Goal: Task Accomplishment & Management: Use online tool/utility

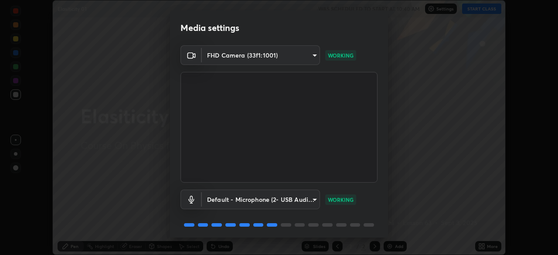
scroll to position [31, 0]
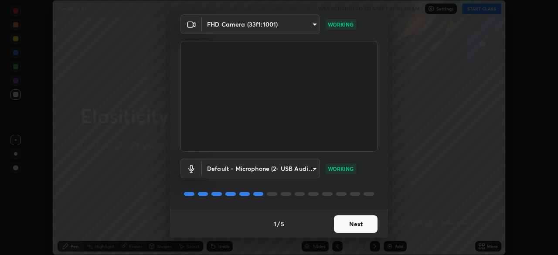
click at [347, 227] on button "Next" at bounding box center [356, 223] width 44 height 17
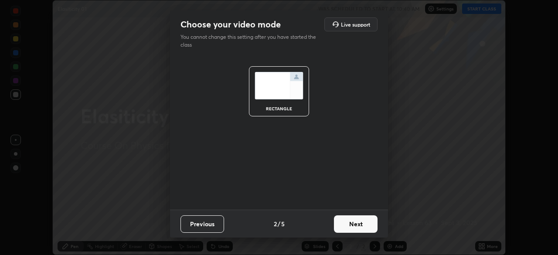
click at [349, 227] on button "Next" at bounding box center [356, 223] width 44 height 17
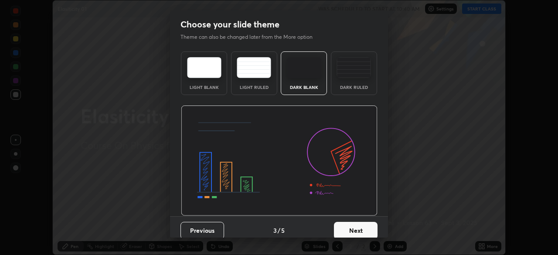
click at [353, 227] on button "Next" at bounding box center [356, 230] width 44 height 17
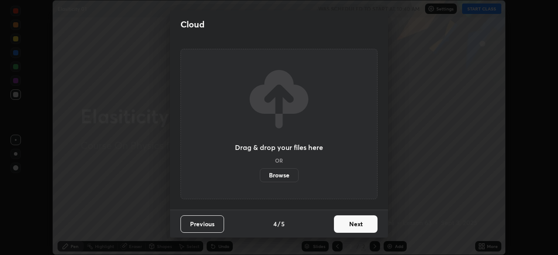
click at [355, 225] on button "Next" at bounding box center [356, 223] width 44 height 17
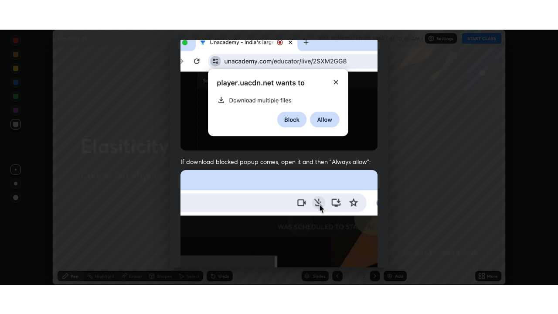
scroll to position [209, 0]
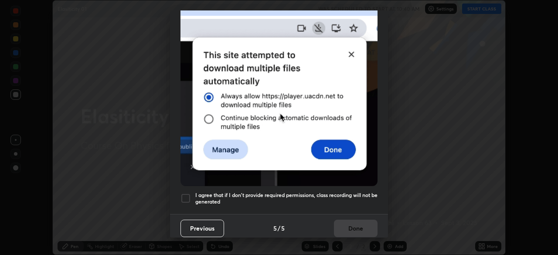
click at [195, 193] on div "I agree that if I don't provide required permissions, class recording will not …" at bounding box center [279, 198] width 197 height 10
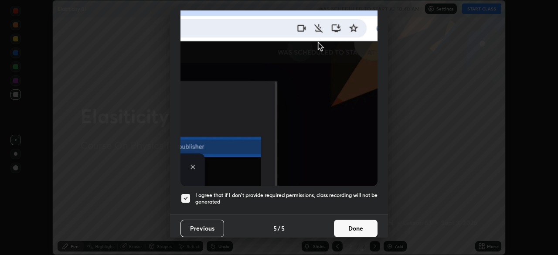
click at [358, 224] on button "Done" at bounding box center [356, 228] width 44 height 17
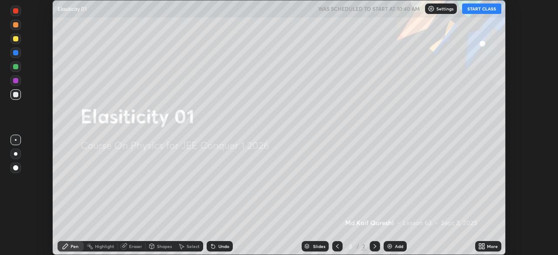
click at [483, 248] on icon at bounding box center [483, 248] width 2 height 2
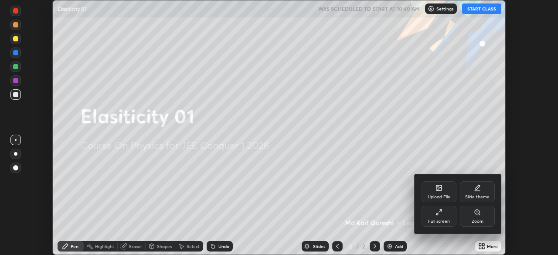
click at [435, 217] on div "Full screen" at bounding box center [439, 216] width 35 height 21
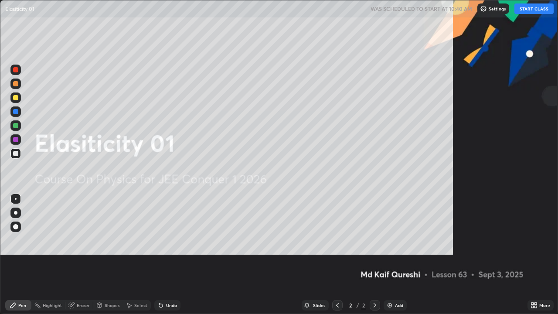
scroll to position [314, 558]
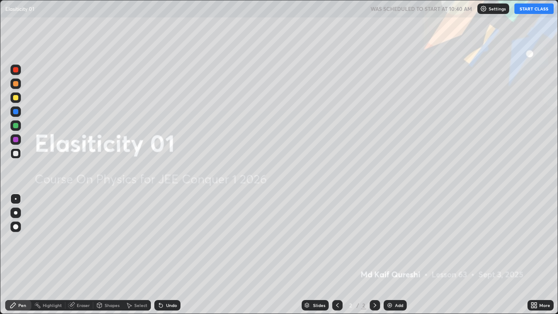
click at [534, 10] on button "START CLASS" at bounding box center [534, 8] width 39 height 10
click at [398, 255] on div "Add" at bounding box center [399, 305] width 8 height 4
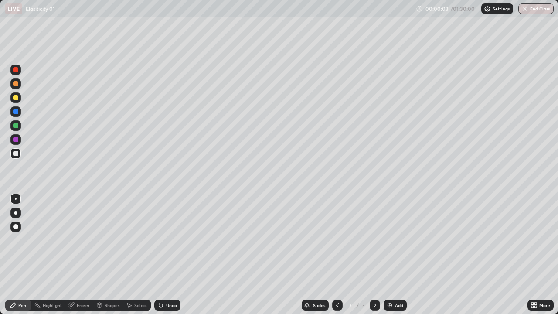
click at [16, 100] on div at bounding box center [15, 97] width 5 height 5
click at [15, 101] on div at bounding box center [15, 97] width 10 height 10
click at [23, 255] on div "Pen" at bounding box center [18, 305] width 26 height 10
click at [17, 154] on div at bounding box center [15, 153] width 5 height 5
click at [16, 125] on div at bounding box center [15, 125] width 5 height 5
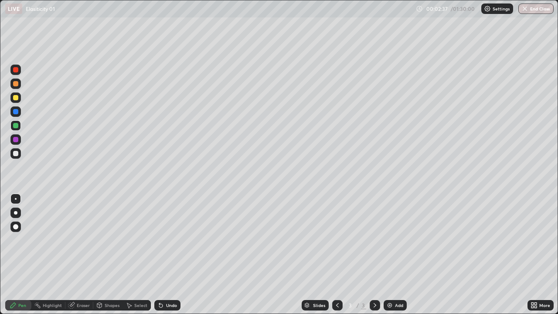
click at [15, 154] on div at bounding box center [15, 153] width 5 height 5
click at [17, 155] on div at bounding box center [15, 153] width 5 height 5
click at [108, 255] on div "Shapes" at bounding box center [108, 305] width 30 height 10
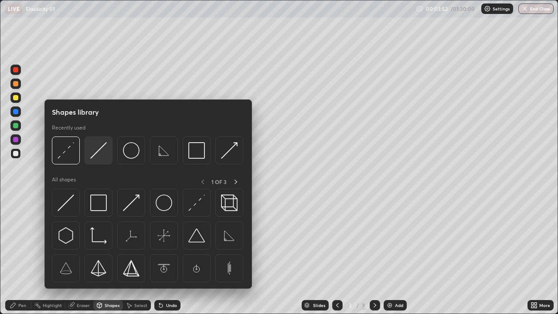
click at [93, 159] on div at bounding box center [99, 151] width 28 height 28
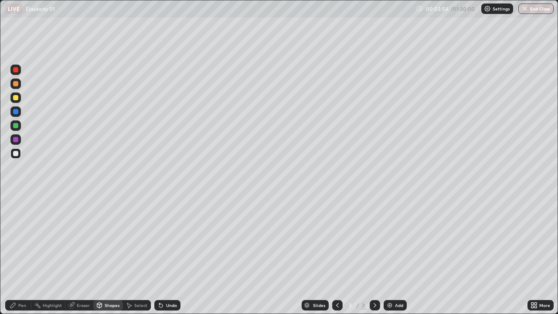
click at [103, 255] on div "Shapes" at bounding box center [108, 305] width 30 height 10
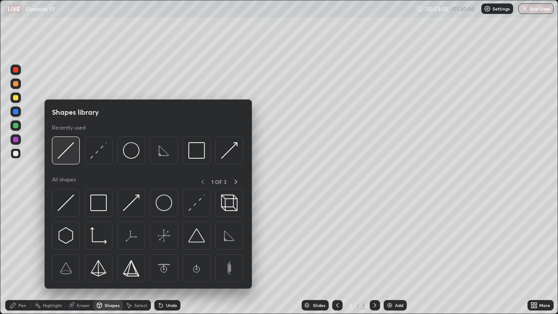
click at [65, 157] on img at bounding box center [66, 150] width 17 height 17
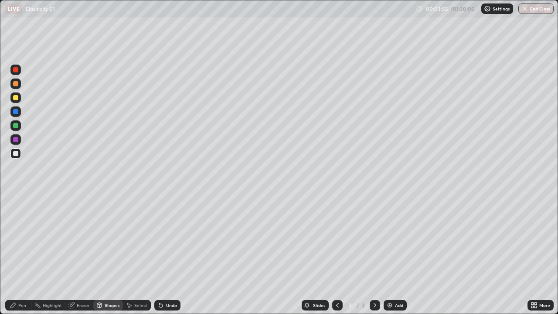
click at [15, 101] on div at bounding box center [15, 97] width 10 height 10
click at [23, 255] on div "Pen" at bounding box center [18, 305] width 26 height 10
click at [110, 255] on div "Shapes" at bounding box center [112, 305] width 15 height 4
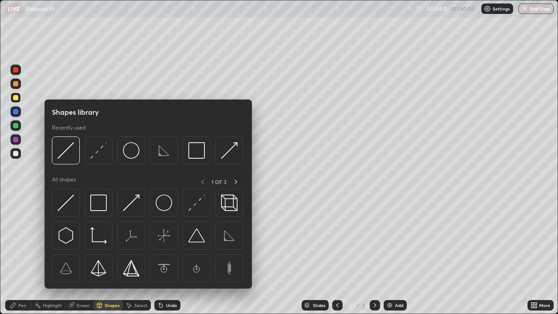
click at [16, 112] on div at bounding box center [15, 111] width 5 height 5
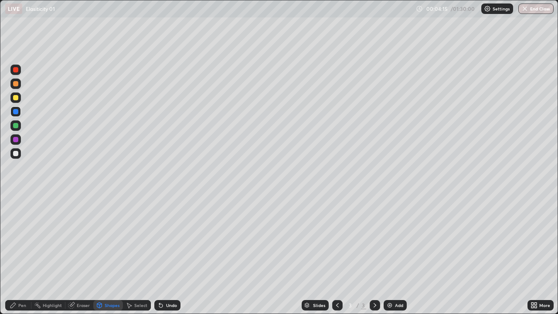
click at [112, 255] on div "Shapes" at bounding box center [112, 305] width 15 height 4
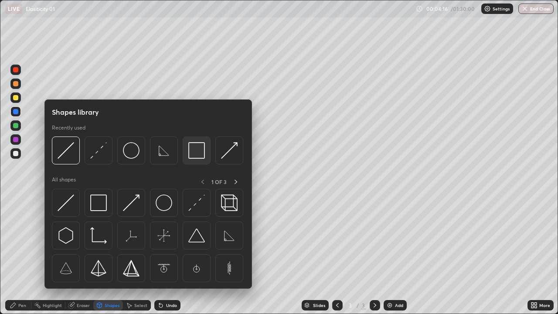
click at [195, 154] on img at bounding box center [196, 150] width 17 height 17
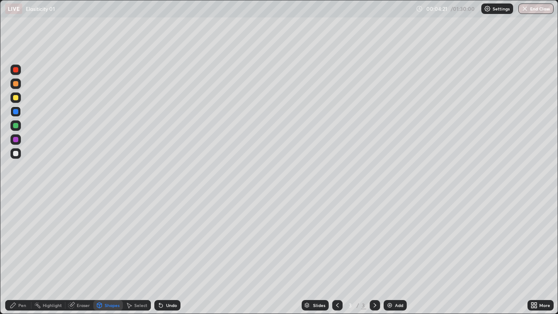
click at [112, 255] on div "Shapes" at bounding box center [112, 305] width 15 height 4
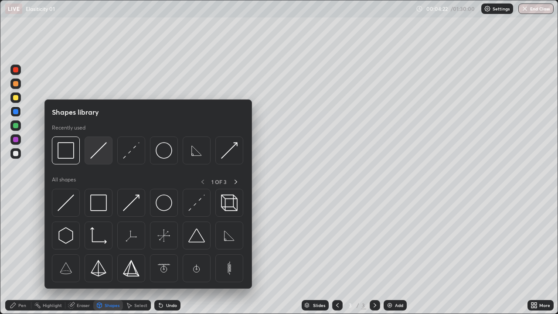
click at [99, 151] on img at bounding box center [98, 150] width 17 height 17
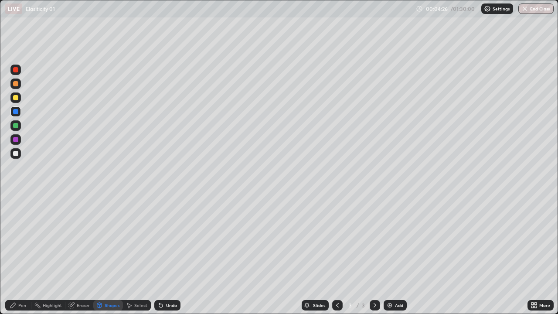
click at [28, 255] on div "Pen" at bounding box center [18, 305] width 26 height 10
click at [18, 157] on div at bounding box center [15, 153] width 10 height 10
click at [16, 98] on div at bounding box center [15, 97] width 5 height 5
click at [105, 255] on div "Shapes" at bounding box center [108, 305] width 30 height 10
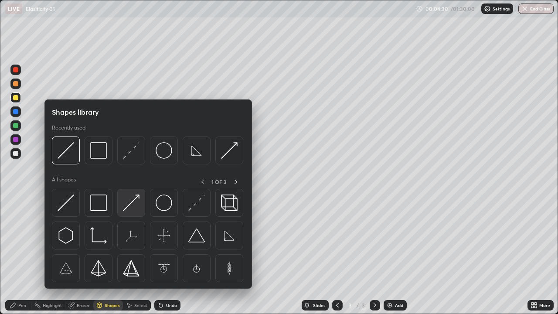
click at [130, 205] on img at bounding box center [131, 203] width 17 height 17
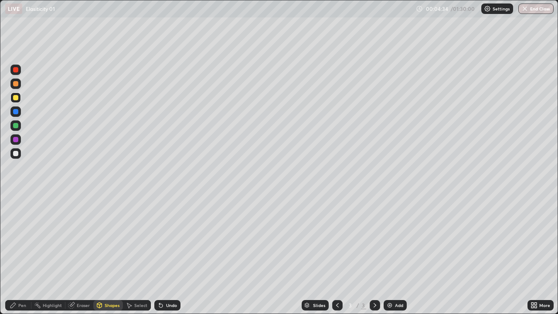
click at [27, 255] on div "Pen" at bounding box center [18, 305] width 26 height 10
click at [20, 155] on div at bounding box center [15, 153] width 10 height 10
click at [398, 255] on div "Add" at bounding box center [395, 305] width 23 height 10
click at [16, 97] on div at bounding box center [15, 97] width 5 height 5
click at [26, 255] on div "Pen" at bounding box center [18, 305] width 26 height 10
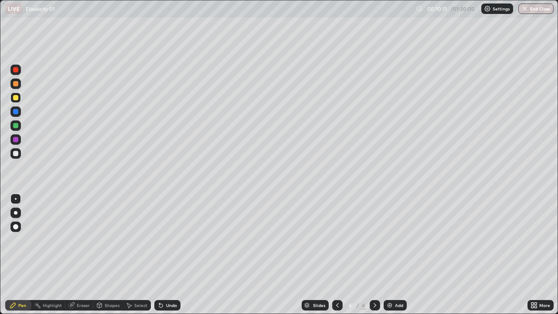
click at [25, 255] on div "Pen" at bounding box center [22, 305] width 8 height 4
click at [17, 155] on div at bounding box center [15, 153] width 5 height 5
click at [108, 255] on div "Shapes" at bounding box center [108, 305] width 30 height 10
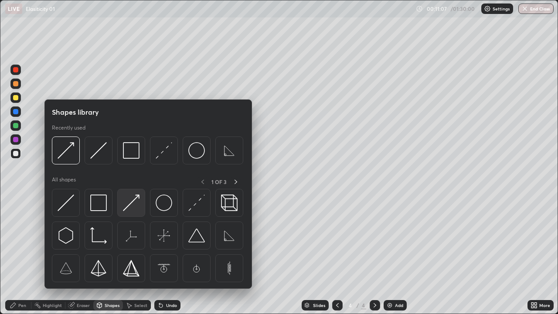
click at [130, 202] on img at bounding box center [131, 203] width 17 height 17
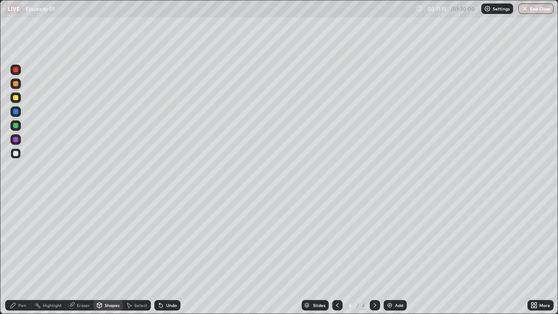
click at [24, 255] on div "Pen" at bounding box center [18, 305] width 26 height 10
click at [78, 255] on div "Eraser" at bounding box center [83, 305] width 13 height 4
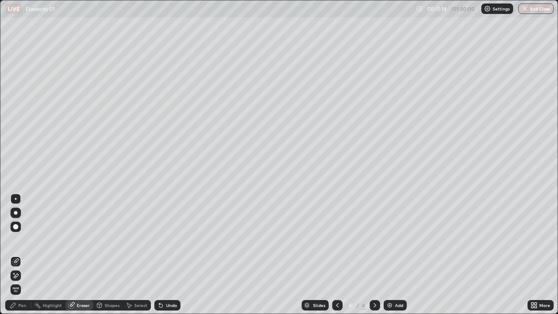
click at [111, 255] on div "Shapes" at bounding box center [112, 305] width 15 height 4
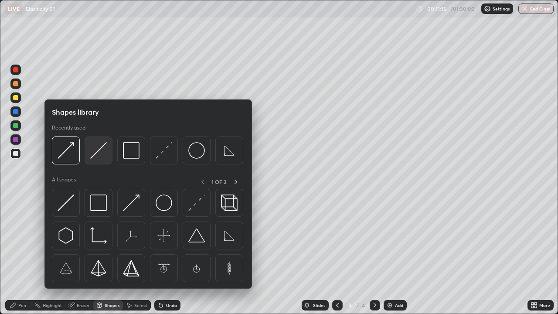
click at [99, 157] on img at bounding box center [98, 150] width 17 height 17
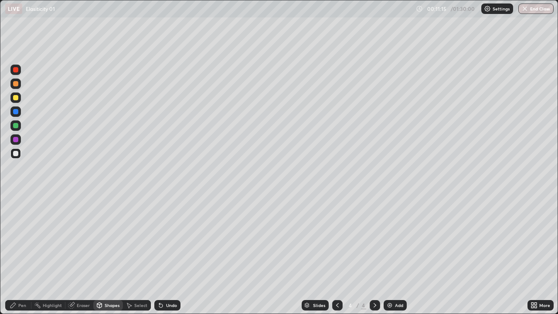
click at [19, 139] on div at bounding box center [15, 139] width 10 height 10
click at [22, 255] on div "Pen" at bounding box center [22, 305] width 8 height 4
click at [107, 255] on div "Shapes" at bounding box center [112, 305] width 15 height 4
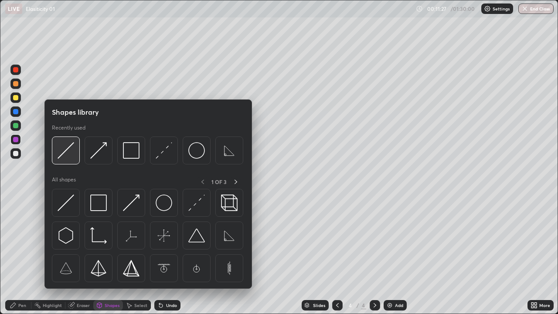
click at [67, 153] on img at bounding box center [66, 150] width 17 height 17
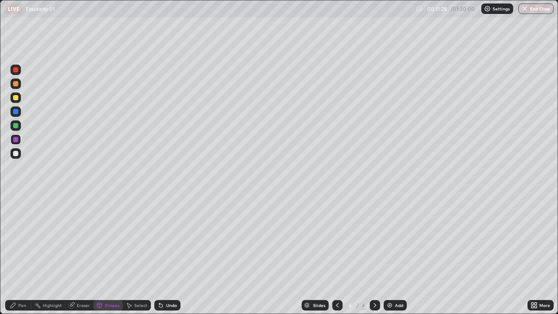
click at [16, 97] on div at bounding box center [15, 97] width 5 height 5
click at [16, 255] on icon at bounding box center [13, 305] width 7 height 7
click at [16, 154] on div at bounding box center [15, 153] width 5 height 5
click at [15, 155] on div at bounding box center [15, 153] width 5 height 5
click at [166, 255] on div "Undo" at bounding box center [171, 305] width 11 height 4
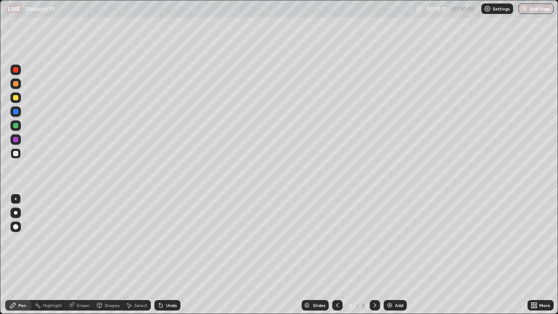
click at [396, 255] on div "Add" at bounding box center [399, 305] width 8 height 4
click at [15, 98] on div at bounding box center [15, 97] width 5 height 5
click at [109, 255] on div "Shapes" at bounding box center [108, 305] width 30 height 10
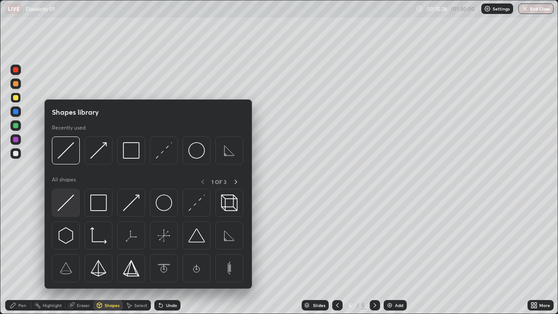
click at [66, 204] on img at bounding box center [66, 203] width 17 height 17
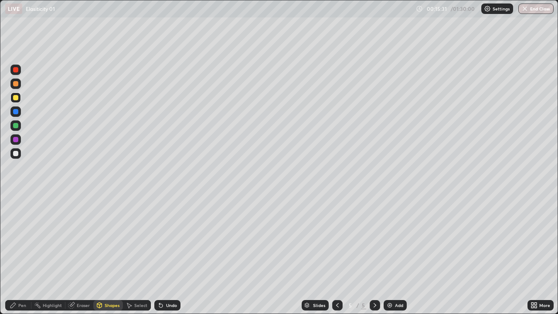
click at [103, 255] on div "Shapes" at bounding box center [108, 305] width 30 height 10
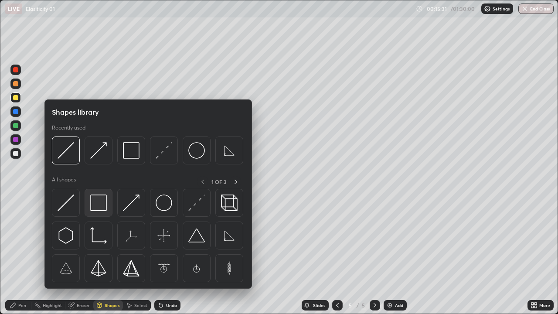
click at [100, 206] on img at bounding box center [98, 203] width 17 height 17
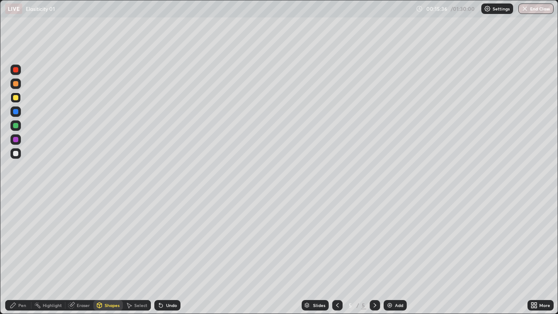
click at [27, 255] on div "Pen" at bounding box center [18, 305] width 26 height 10
click at [20, 255] on div "Pen" at bounding box center [22, 305] width 8 height 4
click at [13, 99] on div at bounding box center [15, 97] width 5 height 5
click at [16, 154] on div at bounding box center [15, 153] width 5 height 5
click at [336, 255] on div at bounding box center [337, 305] width 10 height 10
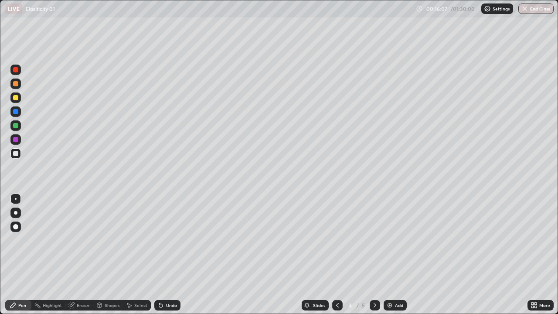
click at [372, 255] on div at bounding box center [375, 305] width 10 height 17
click at [17, 158] on div at bounding box center [15, 153] width 10 height 10
click at [17, 155] on div at bounding box center [15, 153] width 5 height 5
click at [164, 255] on div "Undo" at bounding box center [167, 305] width 26 height 10
click at [114, 255] on div "Shapes" at bounding box center [112, 305] width 15 height 4
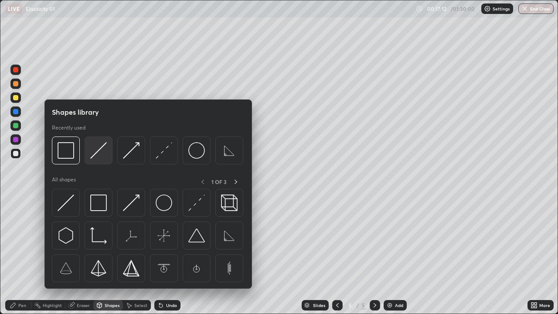
click at [97, 155] on img at bounding box center [98, 150] width 17 height 17
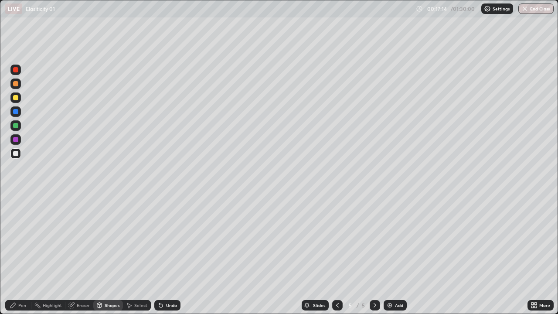
click at [35, 255] on circle at bounding box center [34, 304] width 1 height 1
click at [21, 255] on div "Pen" at bounding box center [18, 305] width 26 height 10
click at [20, 102] on div at bounding box center [15, 98] width 10 height 14
click at [16, 154] on div at bounding box center [15, 153] width 5 height 5
click at [398, 255] on div "Add" at bounding box center [399, 305] width 8 height 4
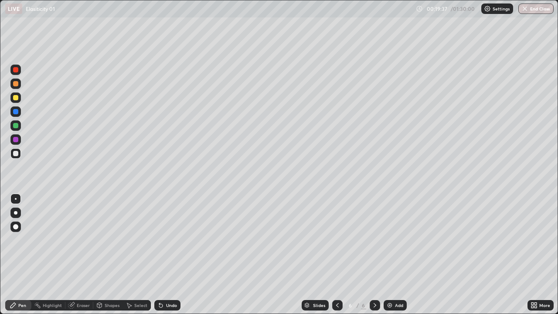
click at [102, 255] on div "Shapes" at bounding box center [108, 305] width 30 height 10
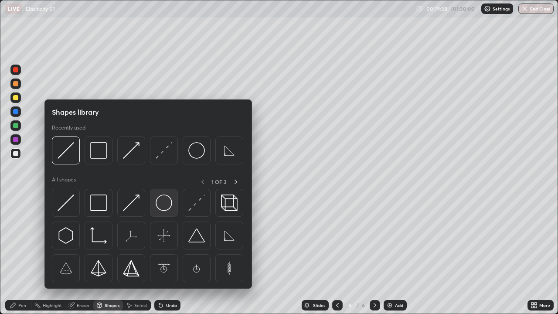
click at [161, 199] on img at bounding box center [164, 203] width 17 height 17
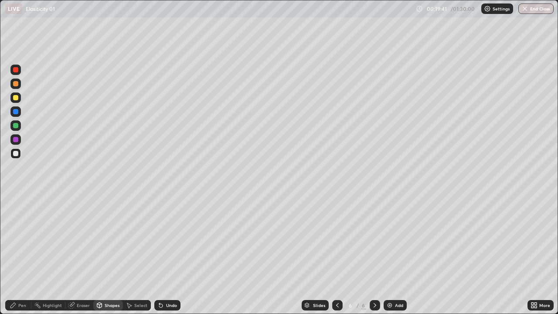
click at [166, 255] on div "Undo" at bounding box center [171, 305] width 11 height 4
click at [14, 99] on div at bounding box center [15, 97] width 5 height 5
click at [105, 255] on div "Shapes" at bounding box center [112, 305] width 15 height 4
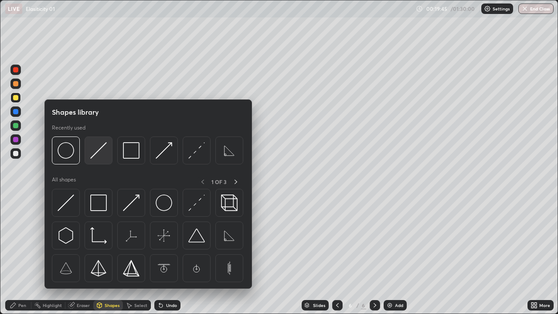
click at [102, 153] on img at bounding box center [98, 150] width 17 height 17
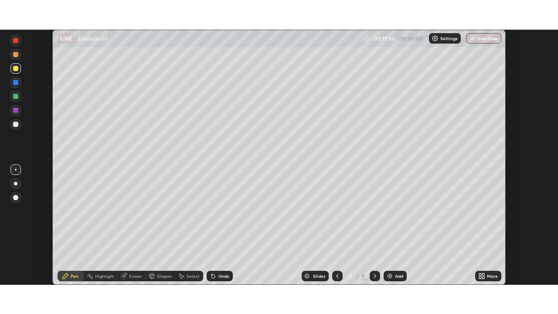
scroll to position [255, 558]
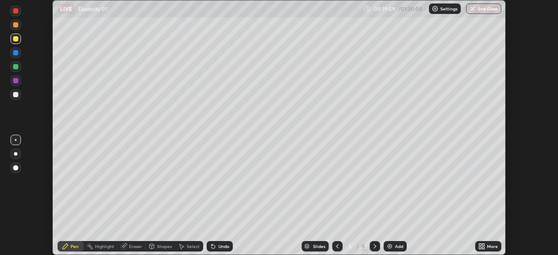
click at [486, 246] on div "More" at bounding box center [488, 246] width 26 height 10
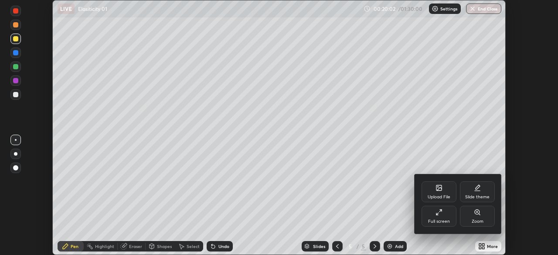
click at [450, 222] on div "Full screen" at bounding box center [439, 216] width 35 height 21
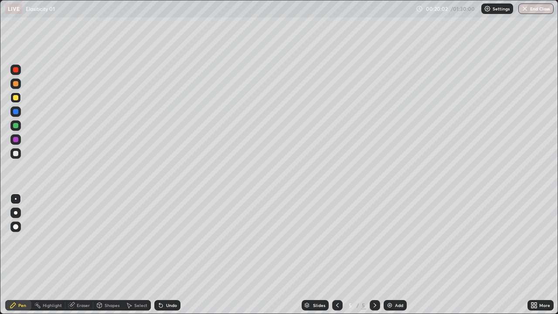
scroll to position [314, 558]
click at [395, 255] on div "Add" at bounding box center [399, 305] width 8 height 4
click at [106, 255] on div "Shapes" at bounding box center [108, 305] width 30 height 10
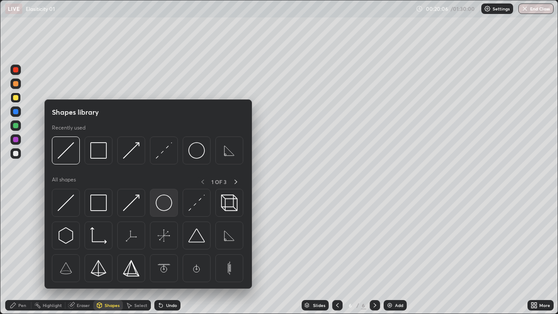
click at [166, 194] on div at bounding box center [164, 203] width 28 height 28
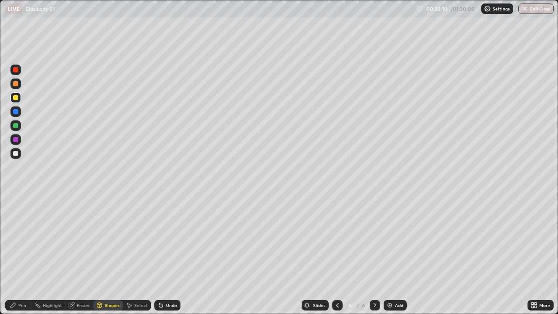
click at [112, 255] on div "Shapes" at bounding box center [108, 305] width 30 height 10
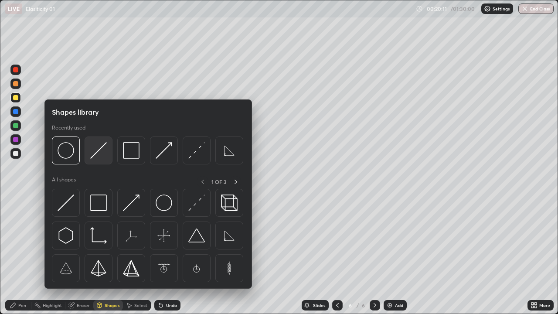
click at [94, 153] on img at bounding box center [98, 150] width 17 height 17
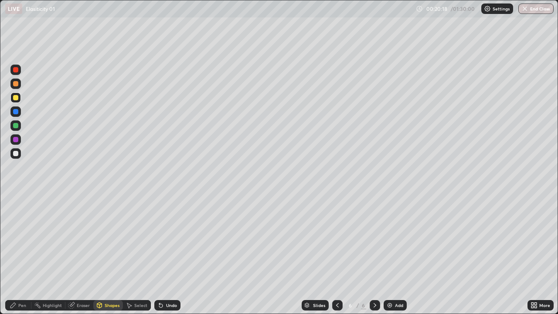
click at [161, 255] on icon at bounding box center [160, 305] width 7 height 7
click at [109, 255] on div "Shapes" at bounding box center [112, 305] width 15 height 4
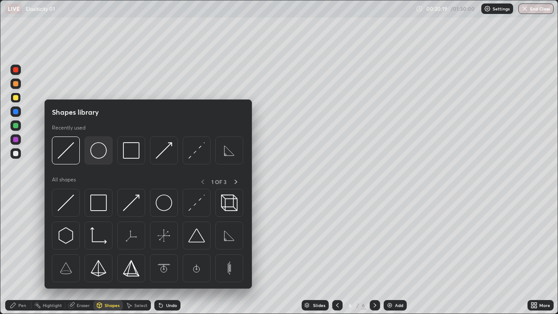
click at [97, 153] on img at bounding box center [98, 150] width 17 height 17
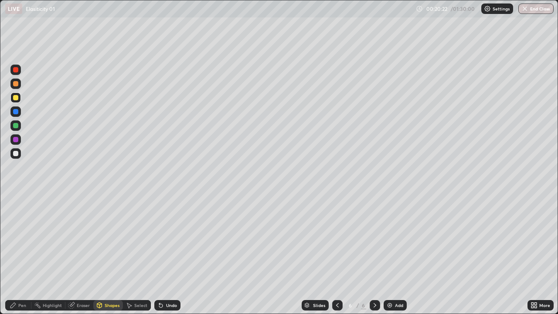
click at [23, 255] on div "Pen" at bounding box center [22, 305] width 8 height 4
click at [16, 154] on div at bounding box center [15, 153] width 5 height 5
click at [16, 84] on div at bounding box center [15, 83] width 5 height 5
click at [14, 99] on div at bounding box center [15, 97] width 5 height 5
click at [16, 154] on div at bounding box center [15, 153] width 5 height 5
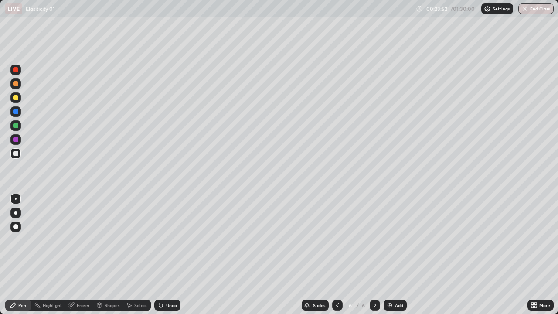
click at [19, 126] on div at bounding box center [15, 125] width 10 height 10
click at [15, 155] on div at bounding box center [15, 153] width 5 height 5
click at [19, 97] on div at bounding box center [15, 97] width 10 height 10
click at [168, 255] on div "Undo" at bounding box center [167, 305] width 26 height 10
click at [169, 255] on div "Undo" at bounding box center [171, 305] width 11 height 4
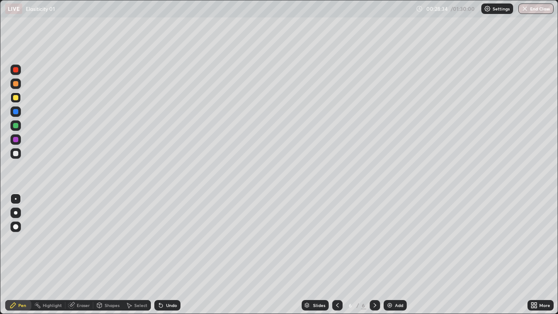
click at [169, 255] on div "Undo" at bounding box center [171, 305] width 11 height 4
click at [405, 255] on div "Add" at bounding box center [395, 305] width 23 height 10
click at [15, 157] on div at bounding box center [15, 153] width 10 height 10
click at [18, 155] on div at bounding box center [15, 153] width 5 height 5
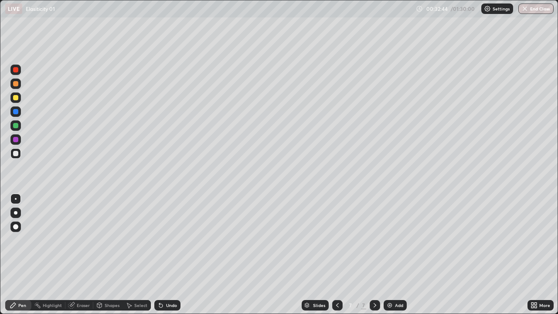
click at [19, 95] on div at bounding box center [15, 97] width 10 height 10
click at [25, 255] on div "Pen" at bounding box center [22, 305] width 8 height 4
click at [15, 227] on div at bounding box center [15, 226] width 5 height 5
click at [16, 154] on div at bounding box center [15, 153] width 5 height 5
click at [16, 203] on div at bounding box center [15, 199] width 10 height 10
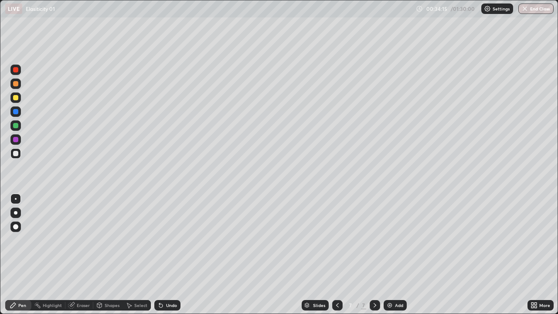
click at [15, 98] on div at bounding box center [15, 97] width 5 height 5
click at [174, 255] on div "Undo" at bounding box center [167, 305] width 26 height 10
click at [171, 255] on div "Undo" at bounding box center [167, 305] width 26 height 10
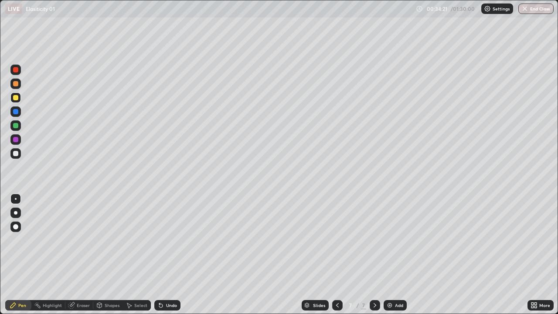
click at [169, 255] on div "Undo" at bounding box center [167, 305] width 26 height 10
click at [16, 154] on div at bounding box center [15, 153] width 5 height 5
click at [164, 255] on div "Undo" at bounding box center [167, 305] width 26 height 10
click at [163, 255] on icon at bounding box center [160, 305] width 7 height 7
click at [164, 255] on div "Undo" at bounding box center [167, 305] width 26 height 10
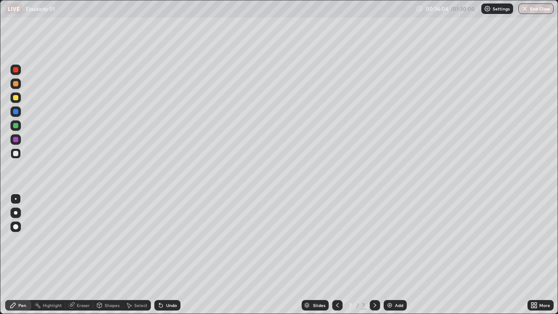
click at [162, 255] on icon at bounding box center [160, 305] width 7 height 7
click at [389, 255] on img at bounding box center [389, 305] width 7 height 7
click at [166, 255] on div "Undo" at bounding box center [171, 305] width 11 height 4
click at [14, 98] on div at bounding box center [15, 97] width 5 height 5
click at [11, 154] on div at bounding box center [15, 153] width 10 height 10
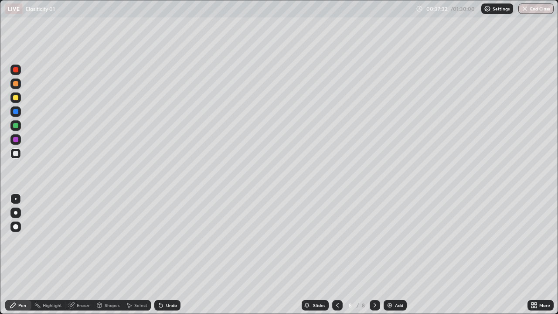
click at [17, 155] on div at bounding box center [15, 153] width 5 height 5
click at [162, 255] on div "Undo" at bounding box center [167, 305] width 26 height 10
click at [165, 255] on div "Undo" at bounding box center [167, 305] width 26 height 10
click at [15, 101] on div at bounding box center [15, 97] width 10 height 10
click at [16, 154] on div at bounding box center [15, 153] width 5 height 5
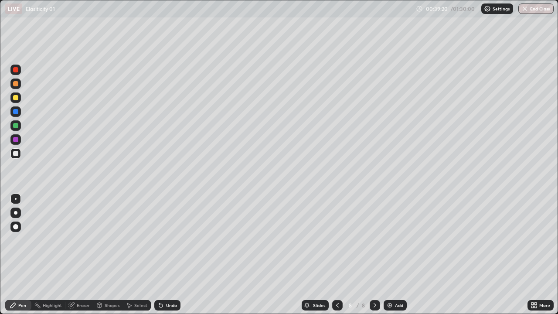
click at [16, 155] on div at bounding box center [15, 153] width 5 height 5
click at [14, 99] on div at bounding box center [15, 97] width 5 height 5
click at [16, 154] on div at bounding box center [15, 153] width 5 height 5
click at [170, 255] on div "Undo" at bounding box center [171, 305] width 11 height 4
click at [171, 255] on div "Undo" at bounding box center [171, 305] width 11 height 4
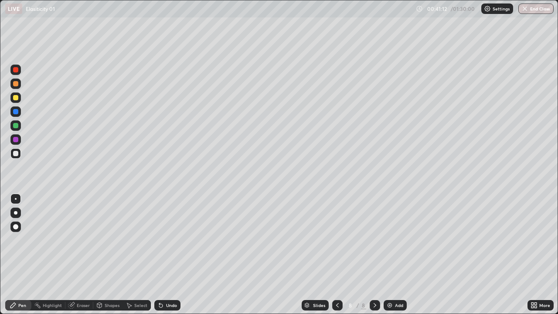
click at [170, 255] on div "Undo" at bounding box center [171, 305] width 11 height 4
click at [174, 255] on div "Undo" at bounding box center [171, 305] width 11 height 4
click at [170, 255] on div "Undo" at bounding box center [171, 305] width 11 height 4
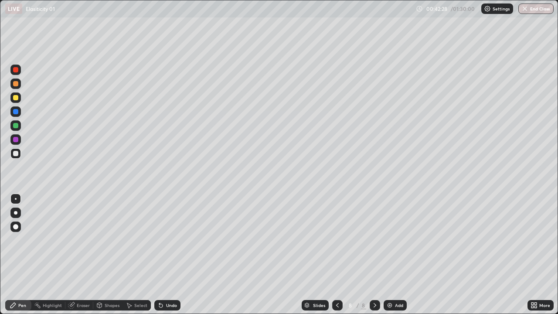
click at [168, 255] on div "Undo" at bounding box center [171, 305] width 11 height 4
click at [166, 255] on div "Undo" at bounding box center [171, 305] width 11 height 4
click at [164, 255] on div "Undo" at bounding box center [167, 305] width 26 height 10
click at [163, 255] on div "Undo" at bounding box center [167, 305] width 26 height 10
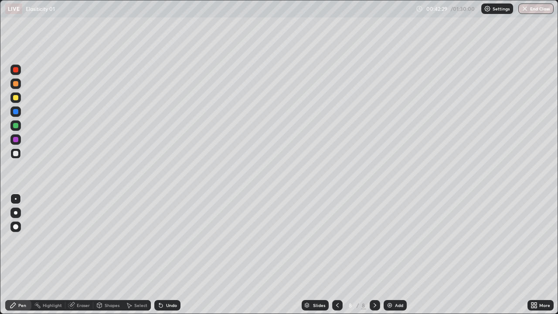
click at [161, 255] on div "Undo" at bounding box center [167, 305] width 26 height 10
click at [99, 255] on icon at bounding box center [99, 305] width 5 height 5
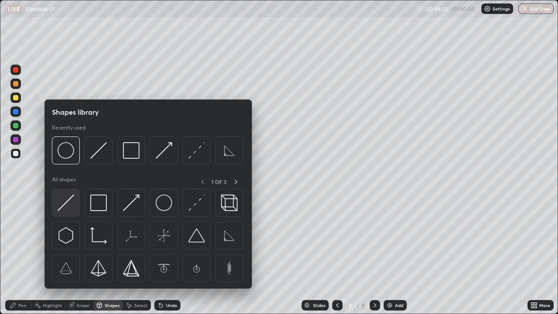
click at [68, 204] on img at bounding box center [66, 203] width 17 height 17
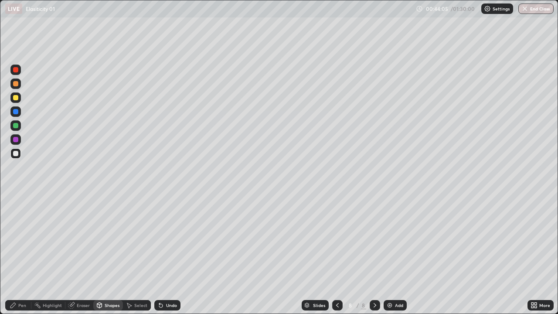
click at [14, 143] on div at bounding box center [15, 139] width 10 height 10
click at [391, 255] on img at bounding box center [389, 305] width 7 height 7
click at [17, 99] on div at bounding box center [15, 97] width 5 height 5
click at [106, 255] on div "Shapes" at bounding box center [108, 305] width 30 height 10
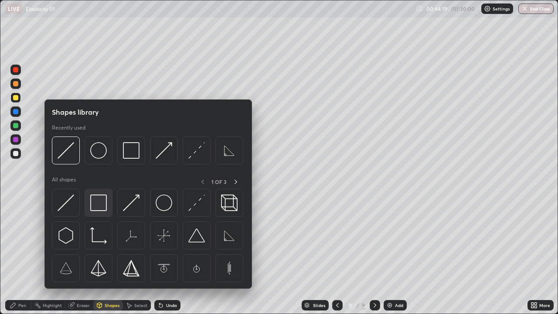
click at [97, 205] on img at bounding box center [98, 203] width 17 height 17
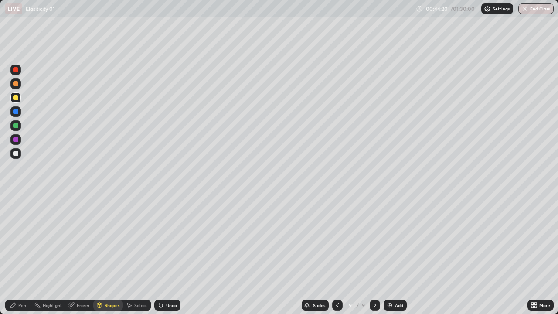
click at [166, 255] on div "Undo" at bounding box center [171, 305] width 11 height 4
click at [18, 255] on div "Pen" at bounding box center [18, 305] width 26 height 10
click at [15, 152] on div at bounding box center [15, 153] width 5 height 5
click at [16, 154] on div at bounding box center [15, 153] width 5 height 5
click at [17, 85] on div at bounding box center [15, 83] width 5 height 5
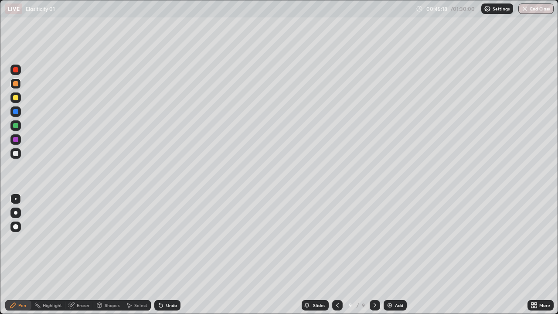
click at [13, 155] on div at bounding box center [15, 153] width 10 height 10
click at [110, 255] on div "Shapes" at bounding box center [112, 305] width 15 height 4
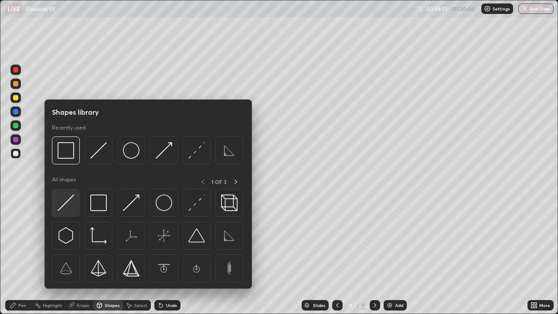
click at [67, 207] on img at bounding box center [66, 203] width 17 height 17
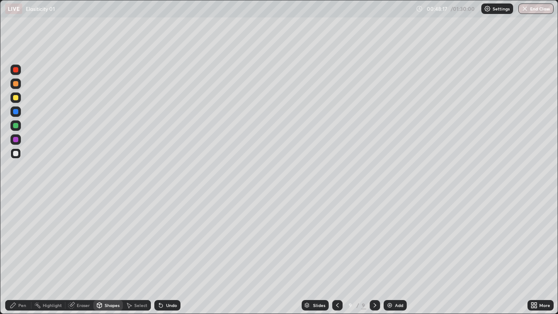
click at [15, 101] on div at bounding box center [15, 97] width 10 height 10
click at [108, 255] on div "Shapes" at bounding box center [108, 305] width 30 height 10
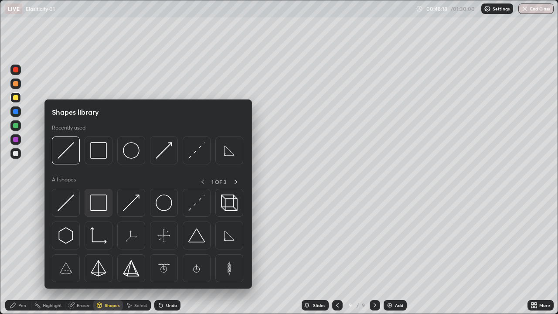
click at [102, 201] on img at bounding box center [98, 203] width 17 height 17
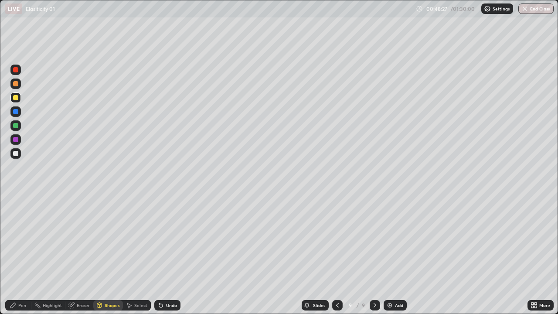
click at [20, 255] on div "Pen" at bounding box center [18, 305] width 26 height 10
click at [15, 154] on div at bounding box center [15, 153] width 5 height 5
click at [15, 112] on div at bounding box center [15, 111] width 5 height 5
click at [110, 255] on div "Shapes" at bounding box center [108, 305] width 30 height 10
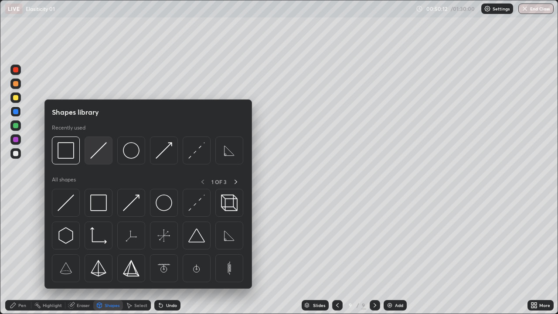
click at [96, 157] on img at bounding box center [98, 150] width 17 height 17
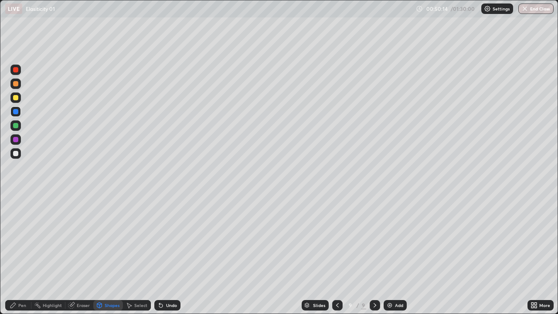
click at [164, 255] on div "Undo" at bounding box center [167, 305] width 26 height 10
click at [17, 97] on div at bounding box center [15, 97] width 5 height 5
click at [113, 255] on div "Shapes" at bounding box center [112, 305] width 15 height 4
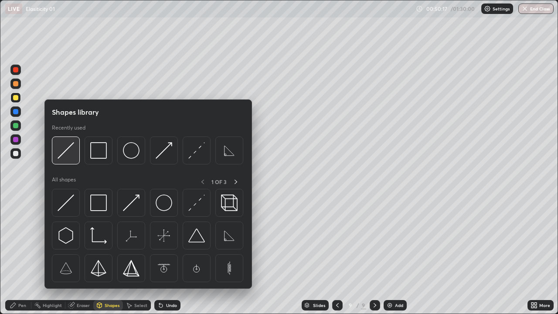
click at [66, 154] on img at bounding box center [66, 150] width 17 height 17
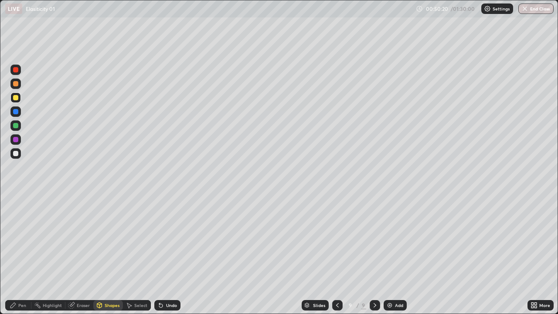
click at [109, 255] on div "Shapes" at bounding box center [112, 305] width 15 height 4
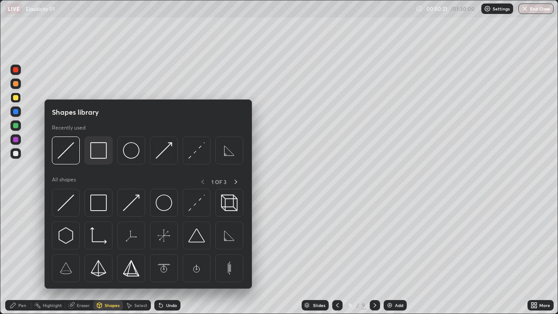
click at [106, 153] on img at bounding box center [98, 150] width 17 height 17
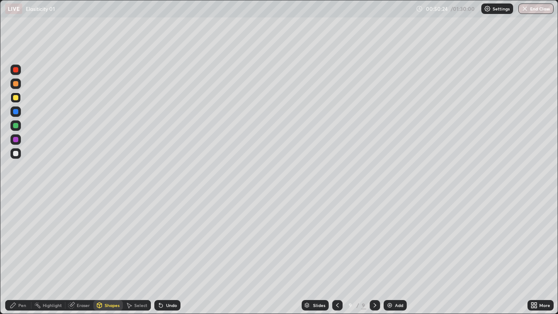
click at [19, 154] on div at bounding box center [15, 153] width 10 height 10
click at [20, 255] on div "Pen" at bounding box center [22, 305] width 8 height 4
click at [16, 98] on div at bounding box center [15, 97] width 5 height 5
click at [19, 157] on div at bounding box center [15, 153] width 10 height 10
click at [164, 255] on div "Undo" at bounding box center [167, 305] width 26 height 10
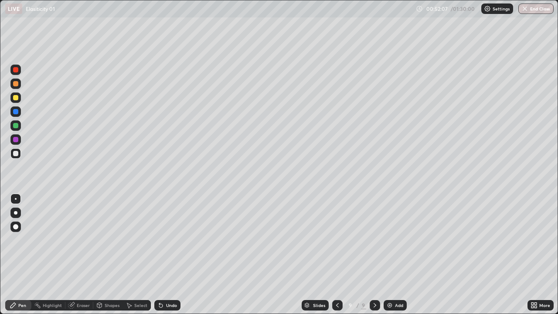
click at [164, 255] on div "Undo" at bounding box center [167, 305] width 26 height 10
click at [166, 255] on div "Undo" at bounding box center [171, 305] width 11 height 4
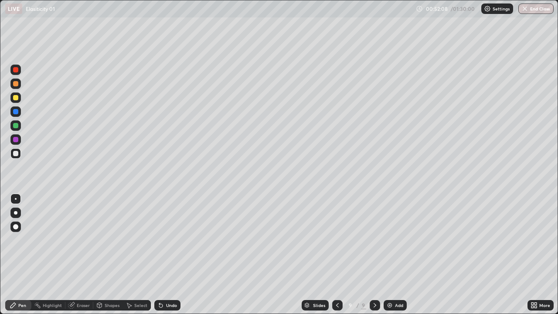
click at [167, 255] on div "Undo" at bounding box center [171, 305] width 11 height 4
click at [166, 255] on div "Undo" at bounding box center [171, 305] width 11 height 4
click at [170, 255] on div "Undo" at bounding box center [171, 305] width 11 height 4
click at [167, 255] on div "Undo" at bounding box center [167, 305] width 26 height 10
click at [168, 255] on div "Undo" at bounding box center [171, 305] width 11 height 4
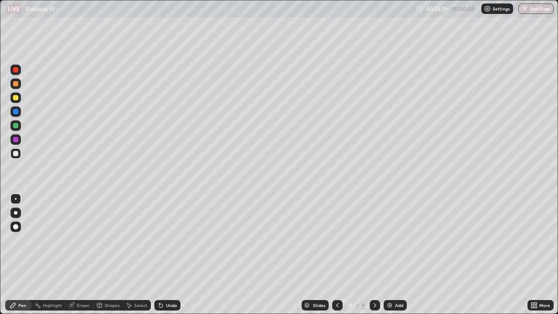
click at [396, 255] on div "Add" at bounding box center [395, 305] width 23 height 10
click at [103, 255] on div "Shapes" at bounding box center [108, 305] width 30 height 10
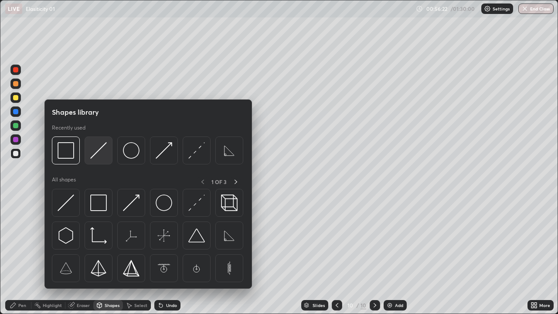
click at [93, 155] on img at bounding box center [98, 150] width 17 height 17
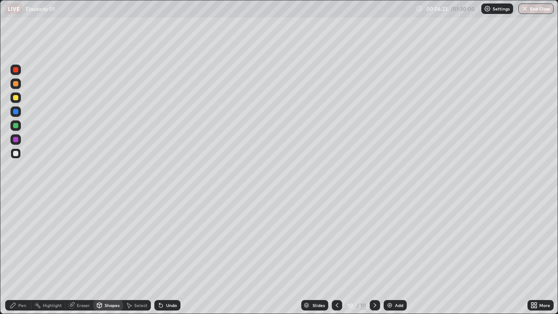
click at [15, 101] on div at bounding box center [15, 97] width 10 height 10
click at [106, 255] on div "Shapes" at bounding box center [112, 305] width 15 height 4
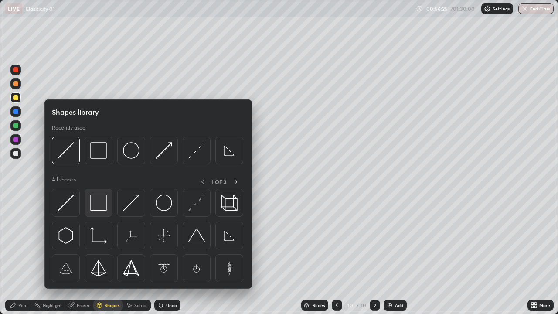
click at [97, 206] on img at bounding box center [98, 203] width 17 height 17
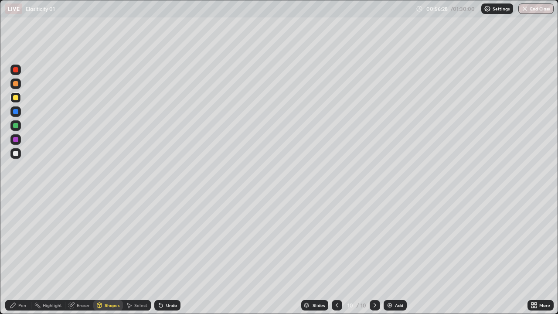
click at [25, 255] on div "Pen" at bounding box center [22, 305] width 8 height 4
click at [16, 154] on div at bounding box center [15, 153] width 5 height 5
click at [17, 99] on div at bounding box center [15, 97] width 5 height 5
click at [16, 155] on div at bounding box center [15, 153] width 5 height 5
click at [13, 152] on div at bounding box center [15, 153] width 5 height 5
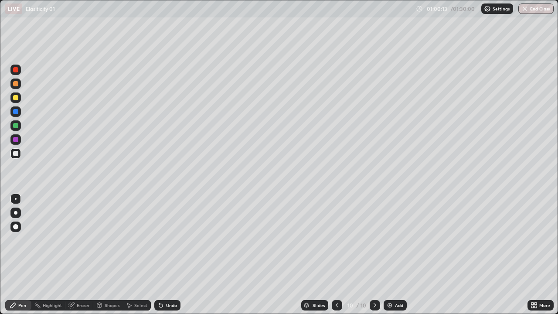
click at [107, 255] on div "Shapes" at bounding box center [112, 305] width 15 height 4
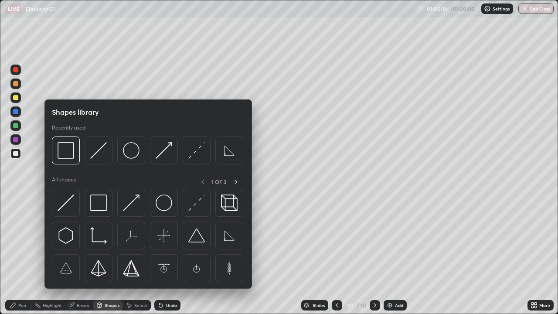
click at [83, 255] on div "Eraser" at bounding box center [83, 305] width 13 height 4
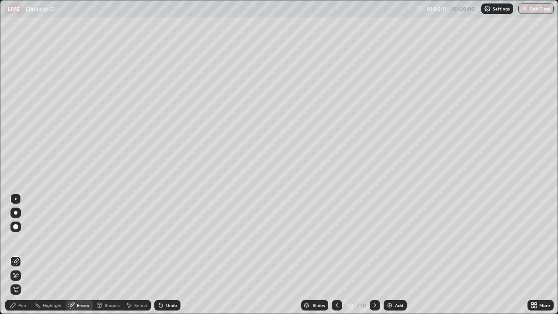
click at [23, 255] on div "Pen" at bounding box center [22, 305] width 8 height 4
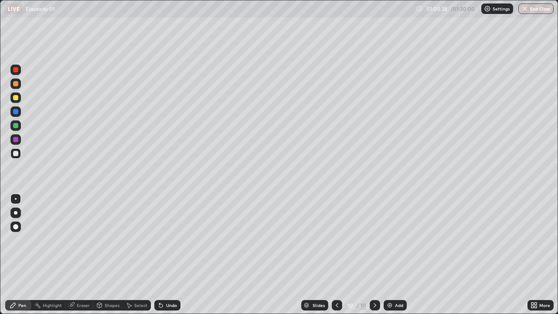
click at [83, 255] on div "Eraser" at bounding box center [79, 305] width 28 height 10
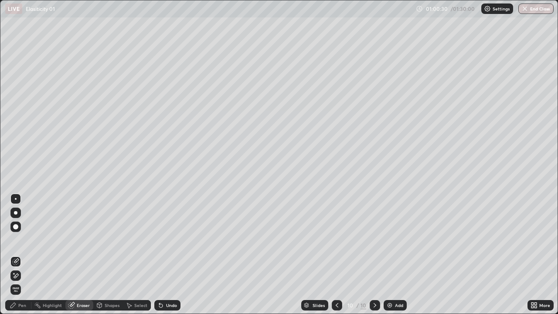
click at [21, 255] on div "Pen" at bounding box center [18, 305] width 26 height 10
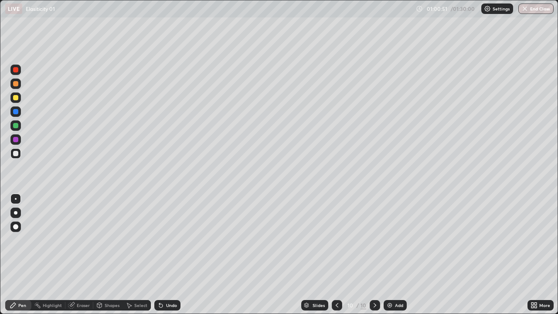
click at [169, 255] on div "Undo" at bounding box center [171, 305] width 11 height 4
click at [110, 255] on div "Shapes" at bounding box center [112, 305] width 15 height 4
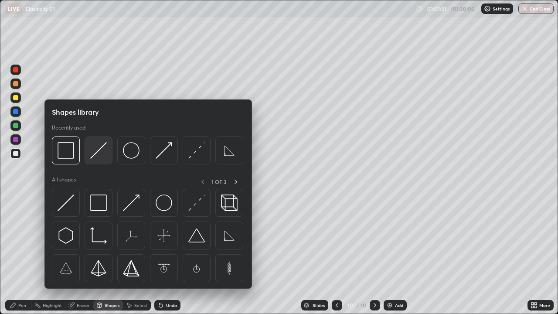
click at [94, 157] on img at bounding box center [98, 150] width 17 height 17
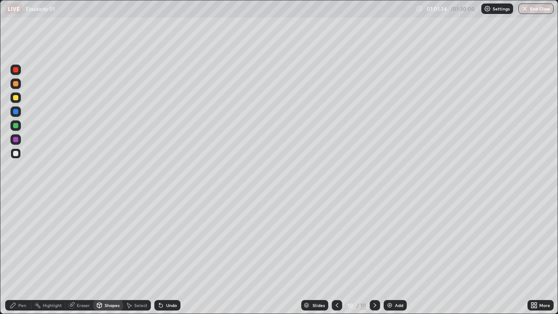
click at [109, 255] on div "Shapes" at bounding box center [112, 305] width 15 height 4
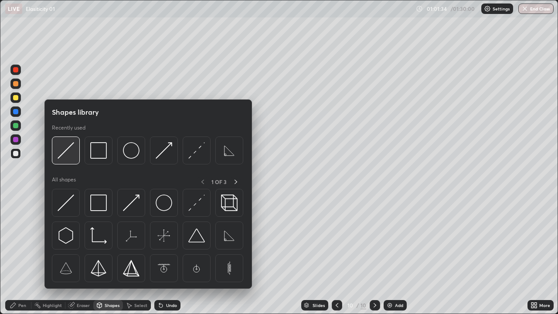
click at [62, 157] on img at bounding box center [66, 150] width 17 height 17
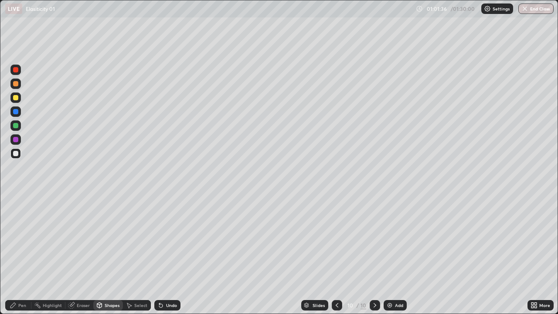
click at [17, 99] on div at bounding box center [15, 97] width 5 height 5
click at [110, 255] on div "Shapes" at bounding box center [112, 305] width 15 height 4
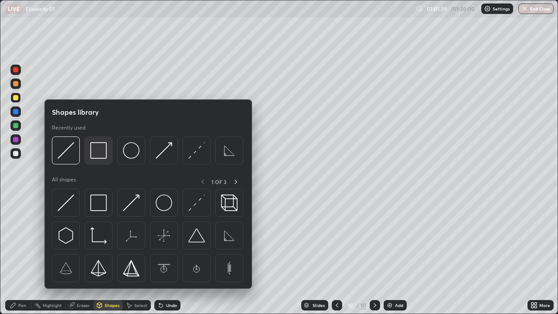
click at [100, 154] on img at bounding box center [98, 150] width 17 height 17
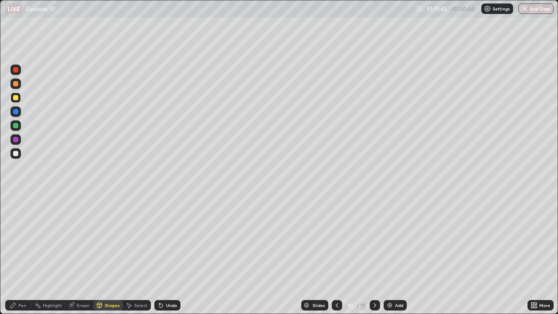
click at [166, 255] on div "Undo" at bounding box center [171, 305] width 11 height 4
click at [25, 255] on div "Pen" at bounding box center [22, 305] width 8 height 4
click at [12, 154] on div at bounding box center [15, 153] width 10 height 10
click at [16, 98] on div at bounding box center [15, 97] width 5 height 5
click at [15, 154] on div at bounding box center [15, 153] width 5 height 5
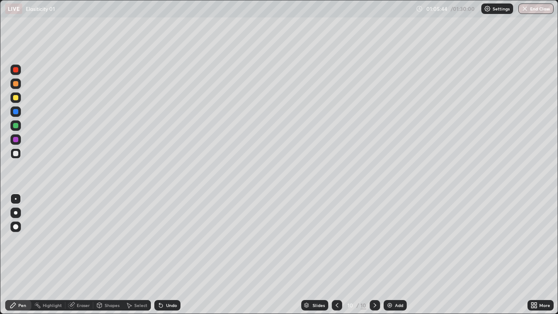
click at [170, 255] on div "Undo" at bounding box center [171, 305] width 11 height 4
click at [492, 255] on div "Slides 10 / 10 Add" at bounding box center [354, 305] width 347 height 17
click at [493, 255] on div "Slides 10 / 10 Add" at bounding box center [354, 305] width 347 height 17
click at [399, 255] on div "Add" at bounding box center [395, 305] width 23 height 10
click at [12, 100] on div at bounding box center [15, 97] width 10 height 10
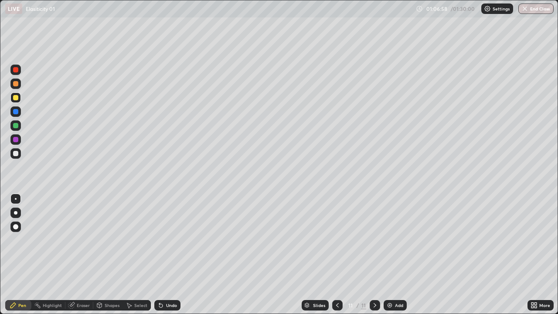
click at [106, 255] on div "Shapes" at bounding box center [108, 305] width 30 height 10
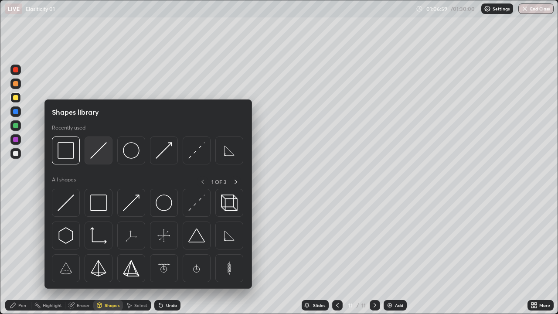
click at [97, 152] on img at bounding box center [98, 150] width 17 height 17
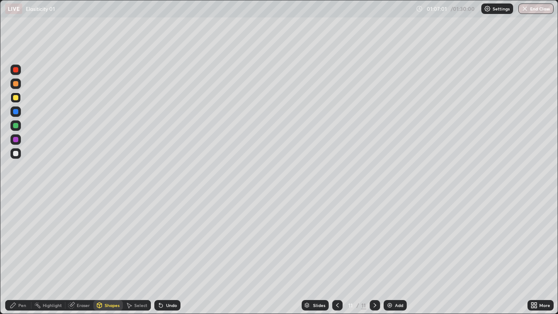
click at [108, 255] on div "Shapes" at bounding box center [108, 305] width 30 height 10
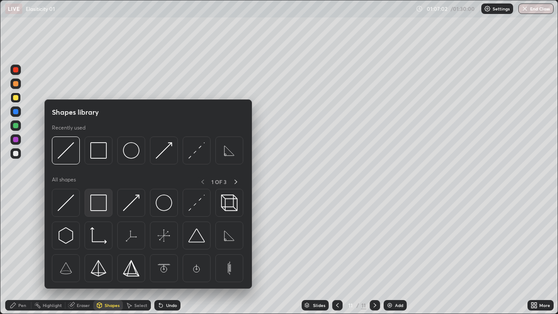
click at [97, 205] on img at bounding box center [98, 203] width 17 height 17
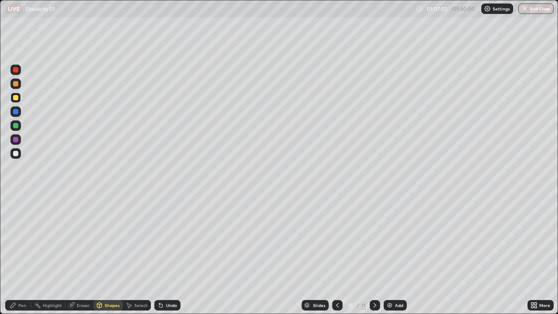
click at [14, 99] on div at bounding box center [15, 97] width 5 height 5
click at [24, 255] on div "Pen" at bounding box center [18, 305] width 26 height 10
click at [15, 157] on div at bounding box center [15, 153] width 10 height 10
click at [15, 97] on div at bounding box center [15, 97] width 5 height 5
click at [106, 255] on div "Shapes" at bounding box center [108, 305] width 30 height 10
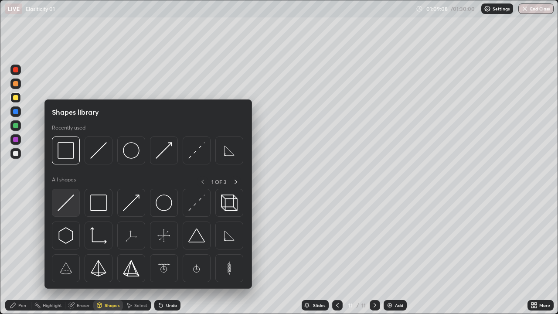
click at [65, 209] on img at bounding box center [66, 203] width 17 height 17
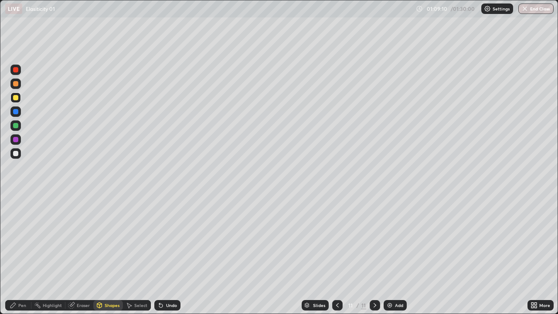
click at [106, 255] on div "Shapes" at bounding box center [112, 305] width 15 height 4
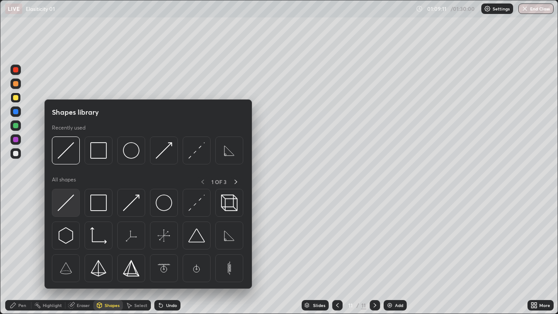
click at [61, 204] on img at bounding box center [66, 203] width 17 height 17
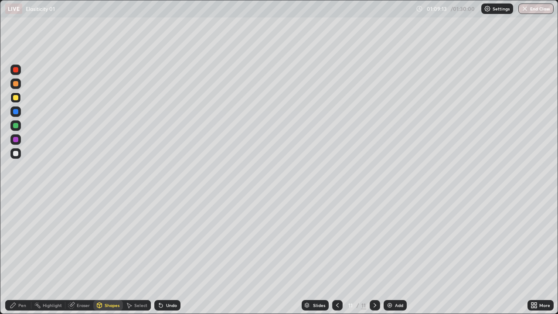
click at [110, 255] on div "Shapes" at bounding box center [108, 305] width 30 height 10
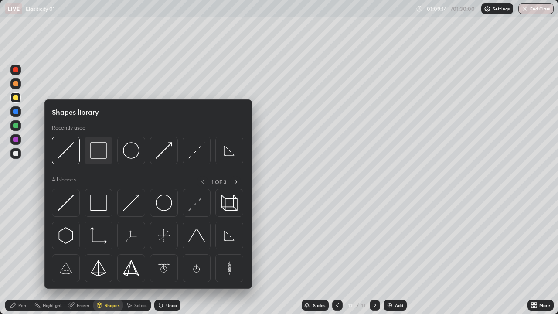
click at [98, 156] on img at bounding box center [98, 150] width 17 height 17
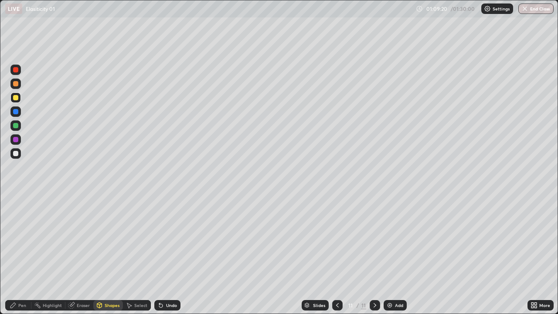
click at [168, 255] on div "Undo" at bounding box center [171, 305] width 11 height 4
click at [166, 255] on div "Undo" at bounding box center [171, 305] width 11 height 4
click at [169, 255] on div "Undo" at bounding box center [171, 305] width 11 height 4
click at [167, 255] on div "Undo" at bounding box center [167, 305] width 26 height 10
click at [107, 255] on div "Shapes" at bounding box center [108, 305] width 30 height 10
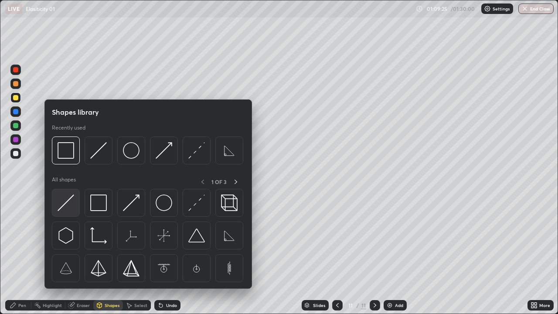
click at [64, 207] on img at bounding box center [66, 203] width 17 height 17
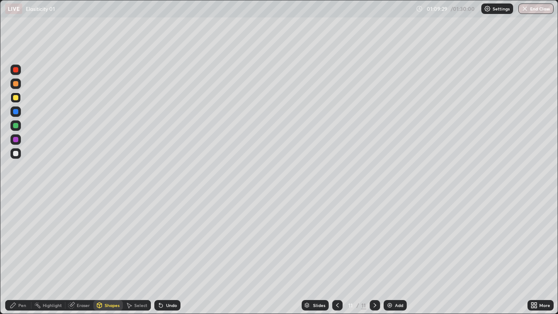
click at [22, 255] on div "Pen" at bounding box center [22, 305] width 8 height 4
click at [337, 255] on icon at bounding box center [337, 305] width 7 height 7
click at [336, 255] on icon at bounding box center [337, 305] width 7 height 7
click at [375, 255] on icon at bounding box center [375, 305] width 7 height 7
click at [374, 255] on icon at bounding box center [375, 305] width 7 height 7
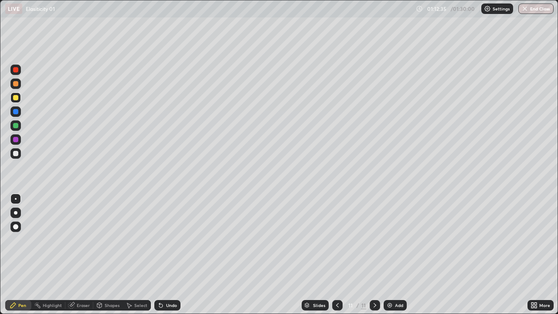
click at [13, 155] on div at bounding box center [15, 153] width 5 height 5
click at [165, 255] on div "Undo" at bounding box center [167, 305] width 26 height 10
click at [167, 255] on div "Undo" at bounding box center [167, 305] width 26 height 10
click at [169, 255] on div "Undo" at bounding box center [167, 305] width 26 height 10
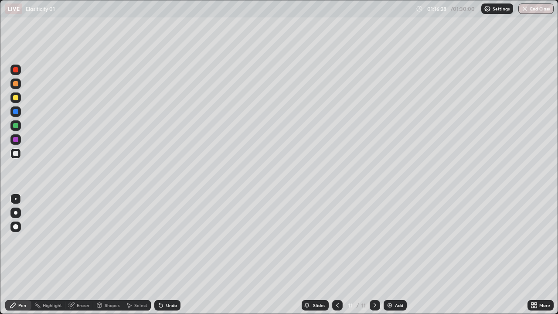
click at [536, 11] on button "End Class" at bounding box center [536, 8] width 35 height 10
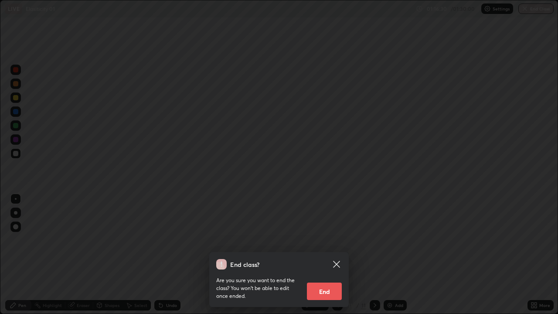
click at [325, 255] on button "End" at bounding box center [324, 291] width 35 height 17
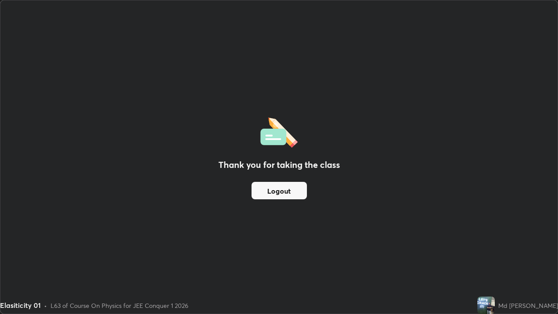
click at [282, 196] on button "Logout" at bounding box center [279, 190] width 55 height 17
